Goal: Check status: Check status

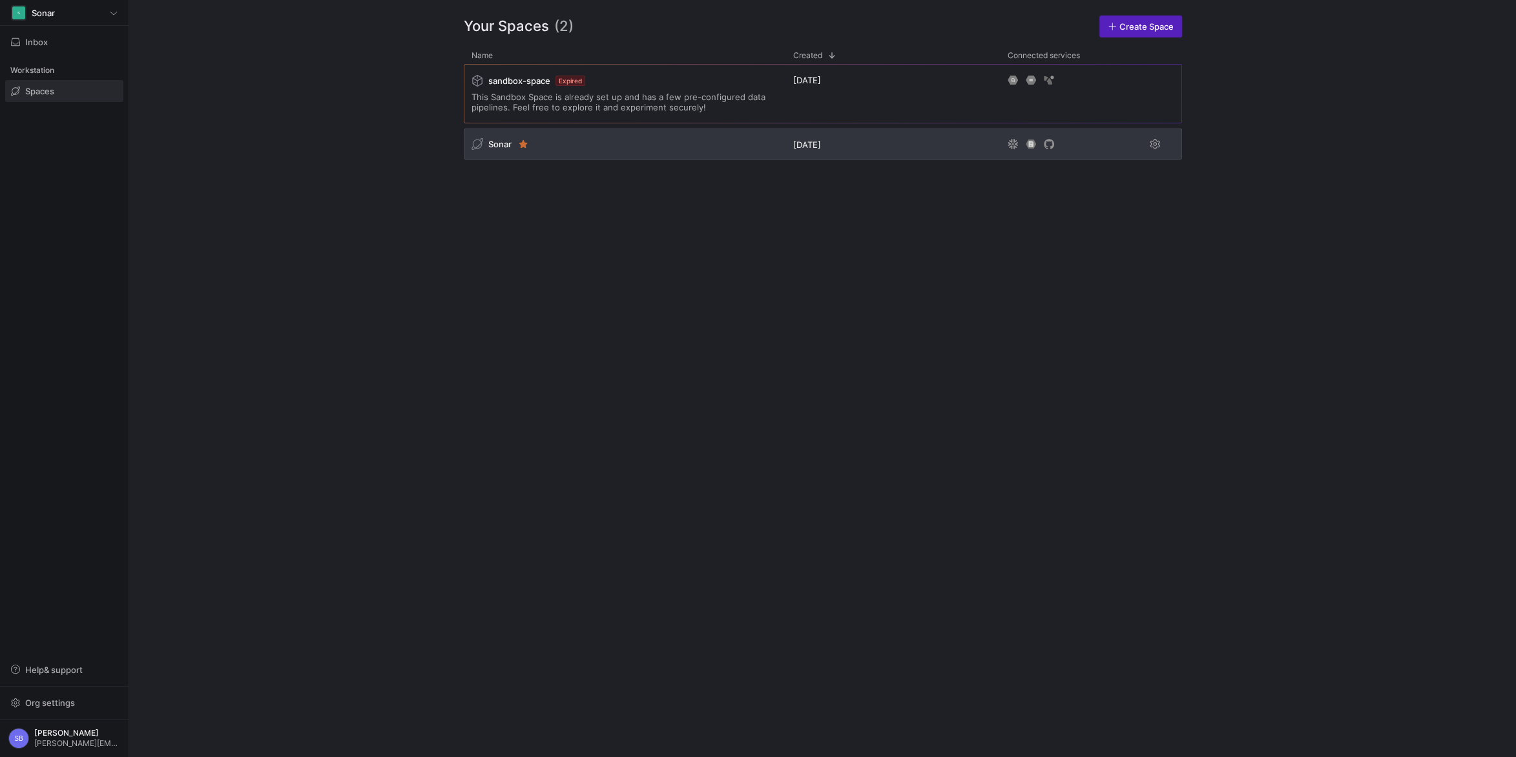
click at [494, 141] on span "Sonar" at bounding box center [499, 144] width 23 height 10
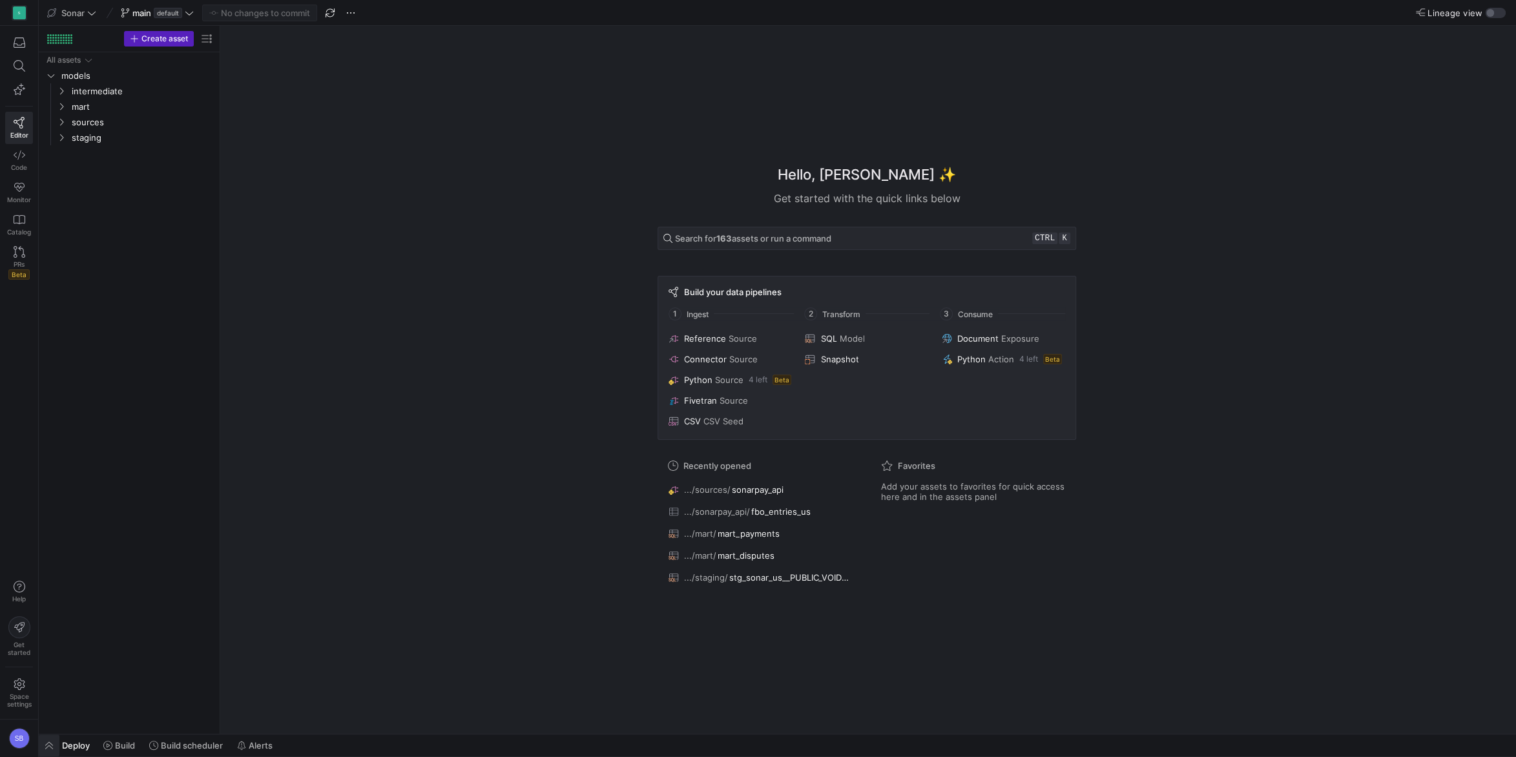
click at [49, 744] on span "button" at bounding box center [49, 745] width 21 height 22
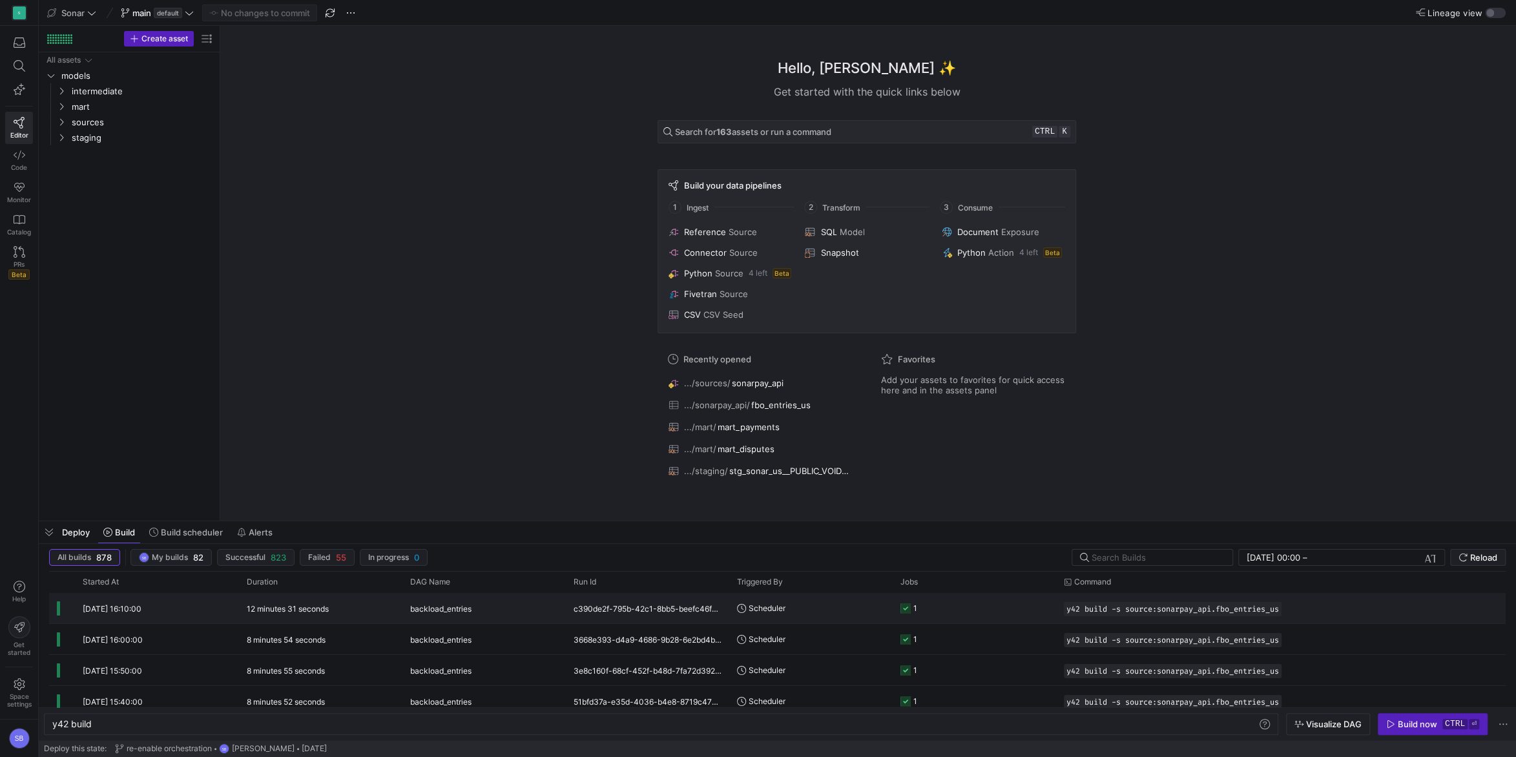
click at [334, 610] on div "12 minutes 31 seconds" at bounding box center [320, 608] width 163 height 30
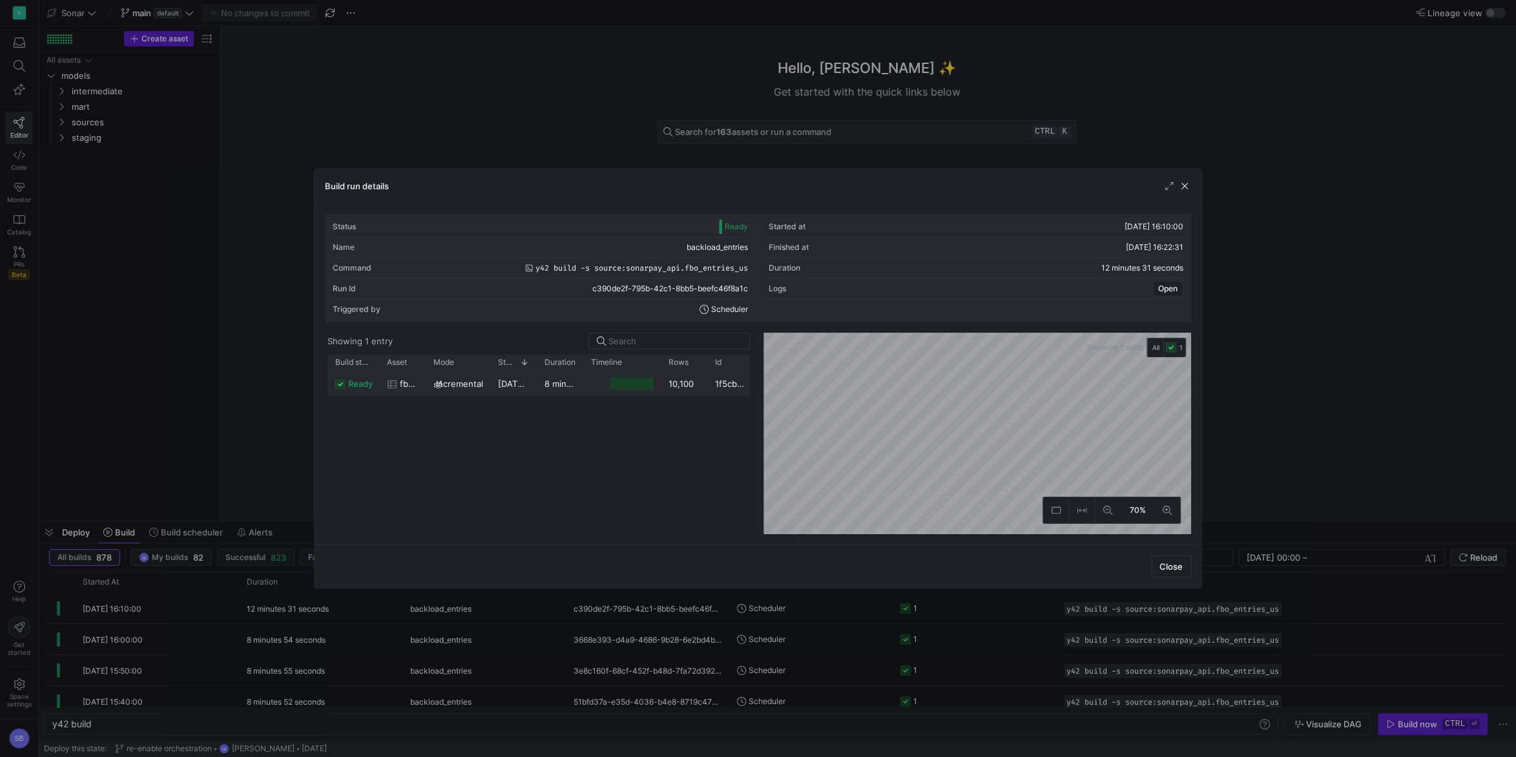
click at [576, 382] on y42-duration "8 minutes 51 seconds" at bounding box center [588, 383] width 88 height 10
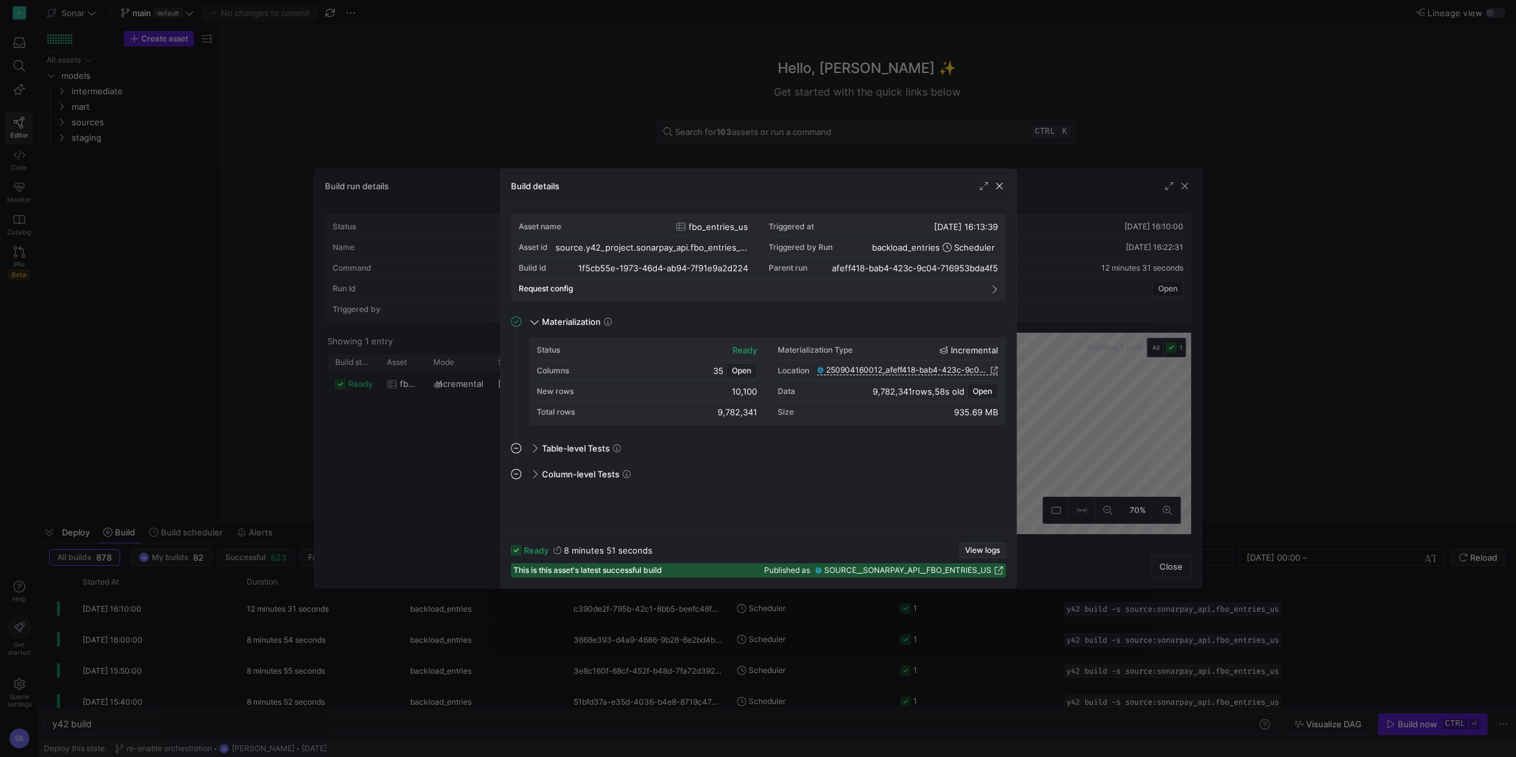
click at [978, 544] on span "button" at bounding box center [982, 550] width 45 height 14
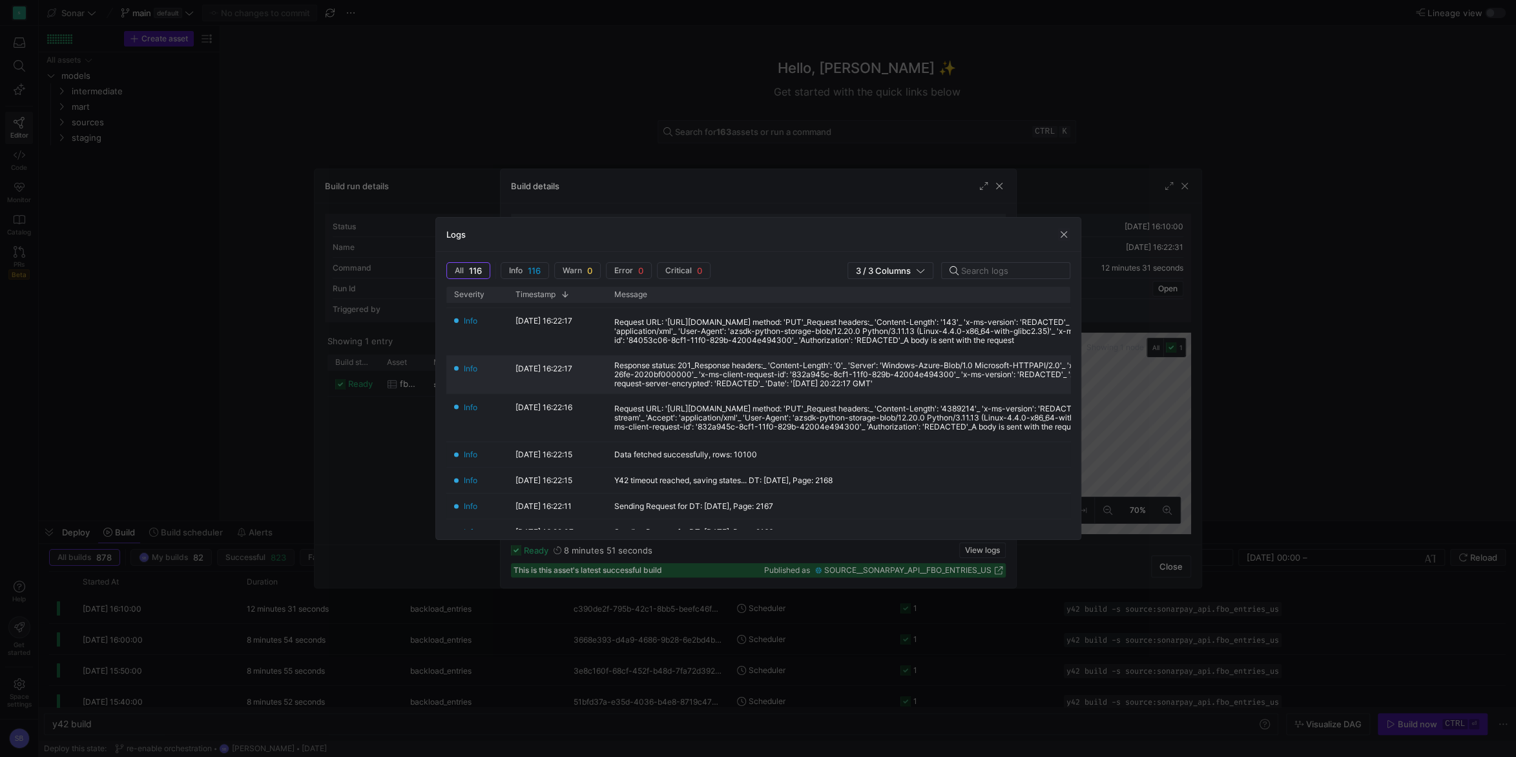
scroll to position [242, 0]
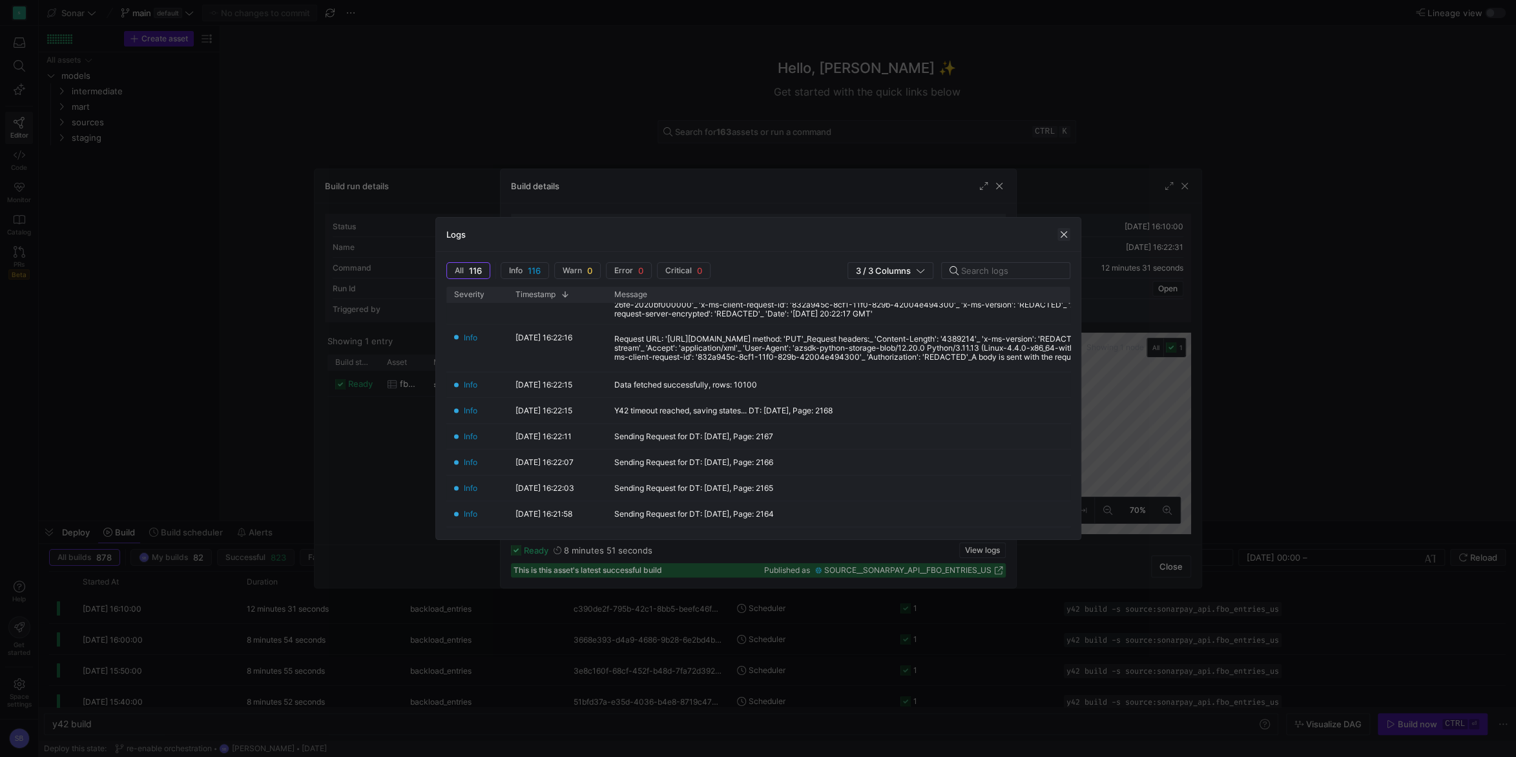
click at [1062, 232] on span "button" at bounding box center [1063, 234] width 13 height 13
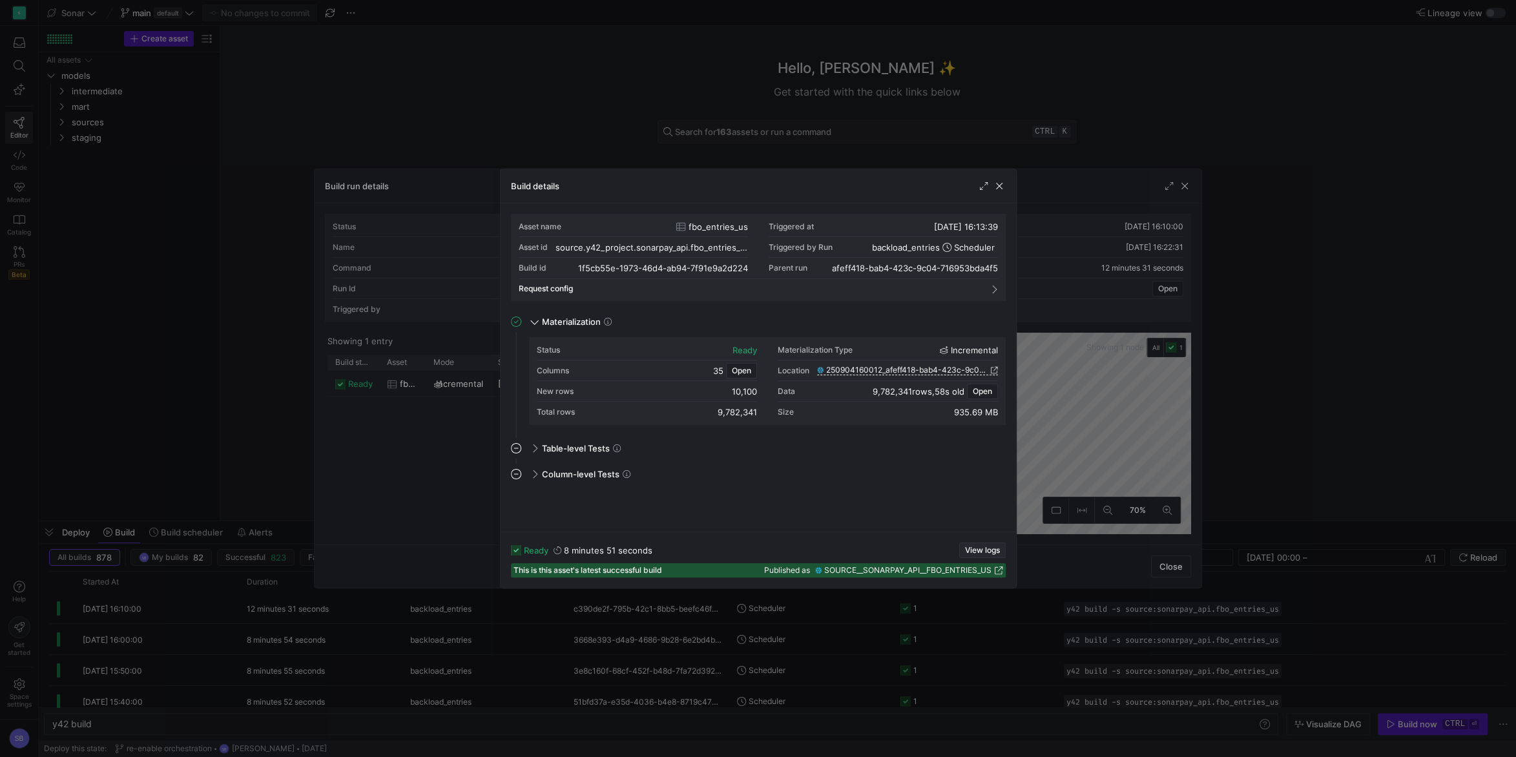
click at [977, 546] on span "View logs" at bounding box center [982, 550] width 35 height 9
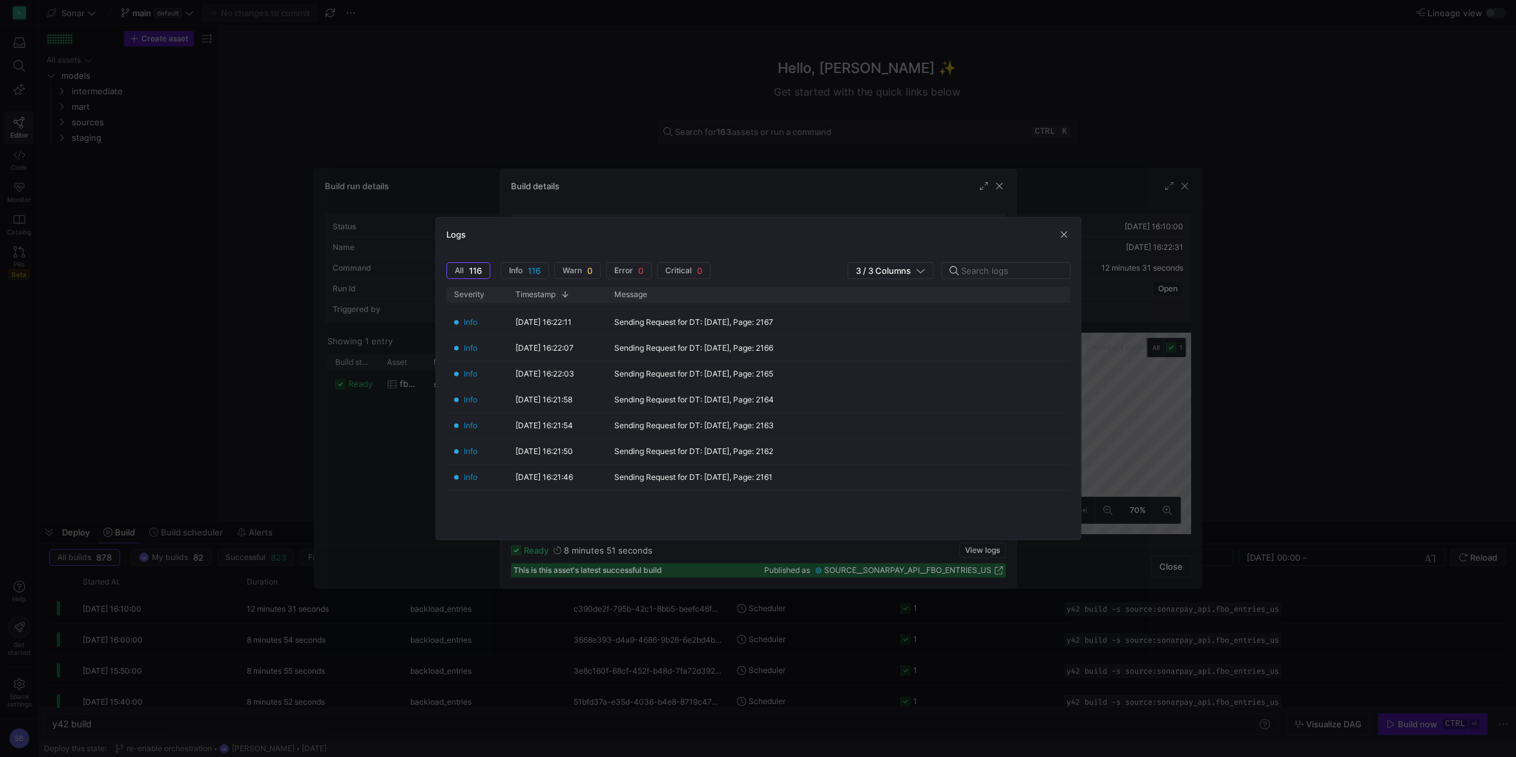
scroll to position [362, 0]
click at [1059, 236] on span "button" at bounding box center [1063, 234] width 13 height 13
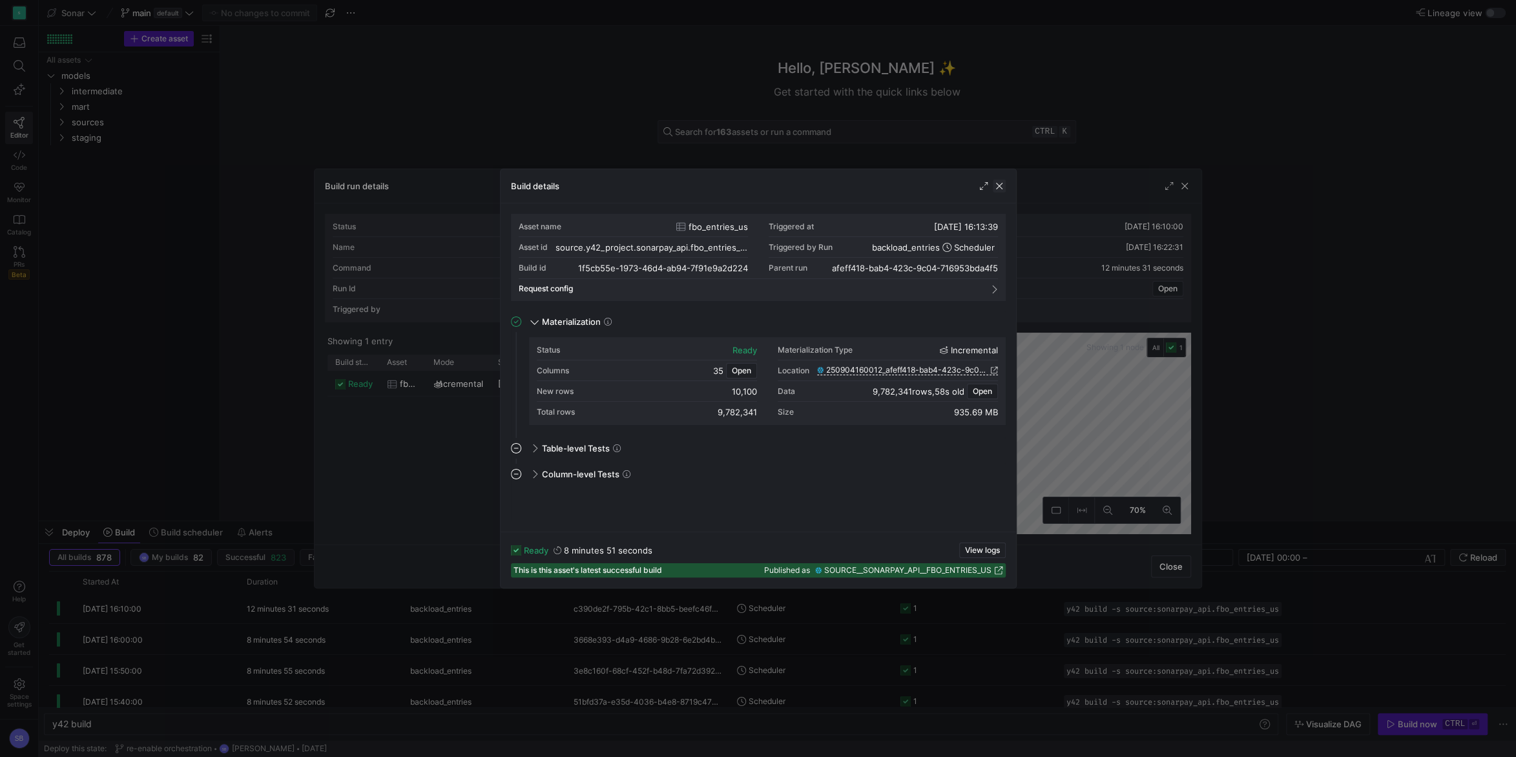
click at [1001, 186] on span "button" at bounding box center [999, 186] width 13 height 13
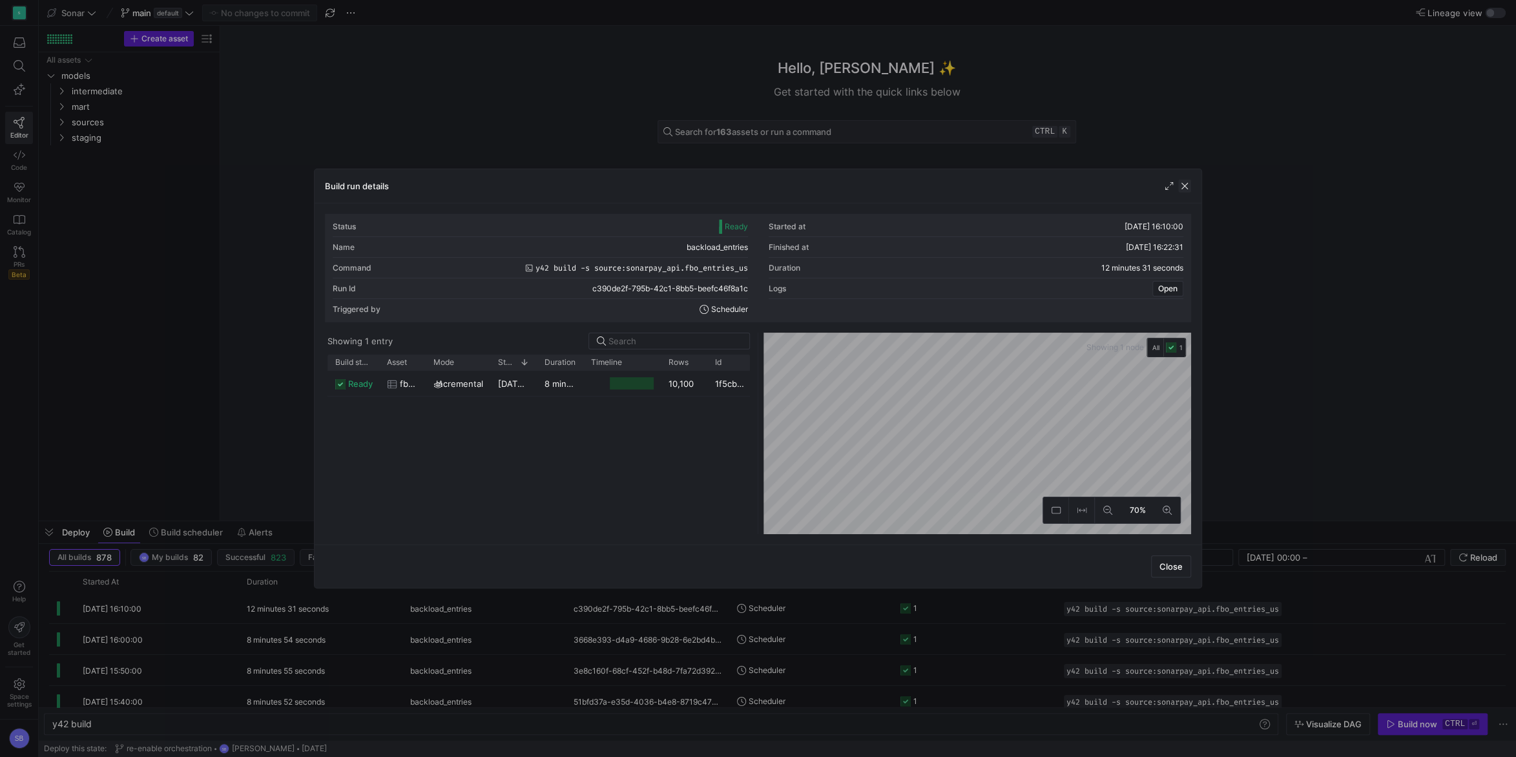
click at [1184, 186] on span "button" at bounding box center [1184, 186] width 13 height 13
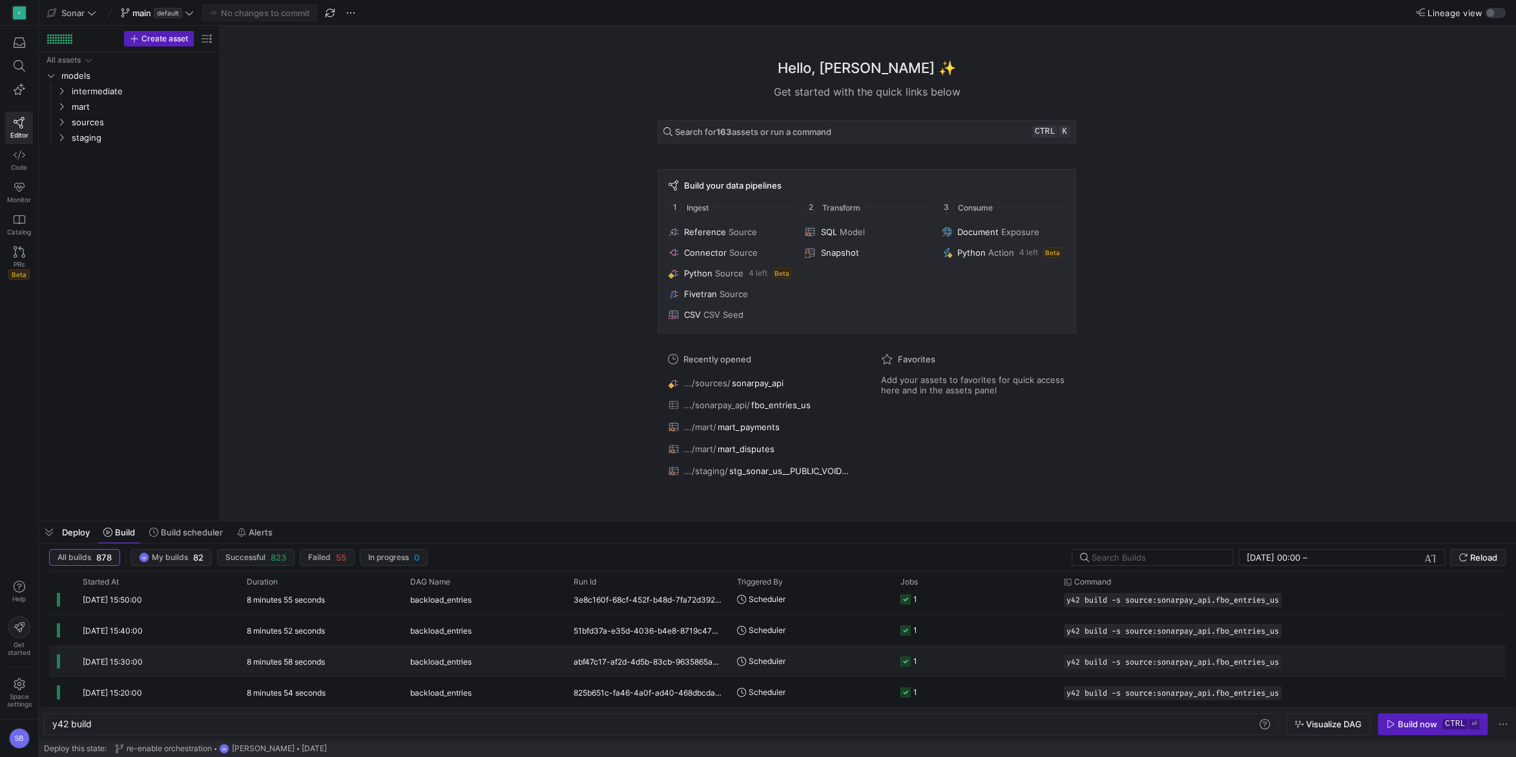
scroll to position [0, 0]
